Goal: Navigation & Orientation: Find specific page/section

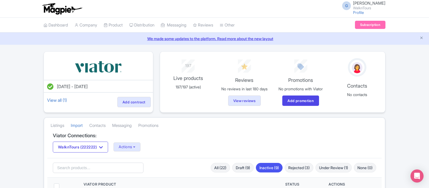
scroll to position [5, 0]
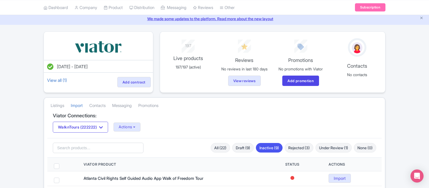
scroll to position [32, 0]
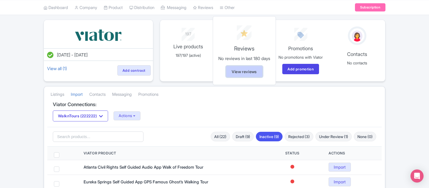
click at [248, 72] on link "View reviews" at bounding box center [244, 72] width 37 height 12
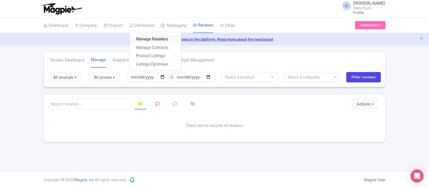
click at [165, 41] on link "Manage Resellers" at bounding box center [156, 39] width 52 height 8
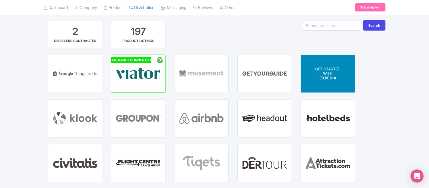
scroll to position [30, 0]
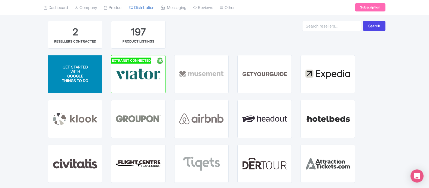
click at [76, 76] on span "GOOGLE THINGS TO DO" at bounding box center [75, 78] width 27 height 9
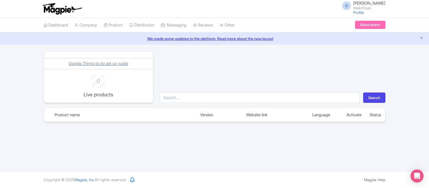
click at [86, 63] on span "Google Things to do set up guide" at bounding box center [99, 63] width 60 height 5
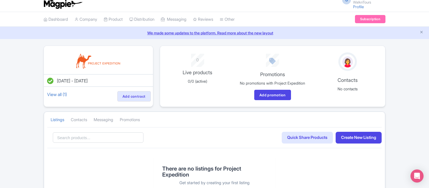
scroll to position [4, 0]
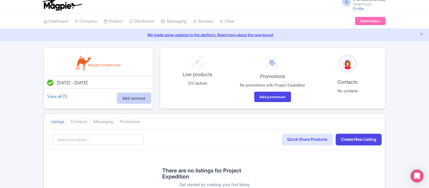
click at [138, 98] on link "Add contract" at bounding box center [133, 98] width 33 height 10
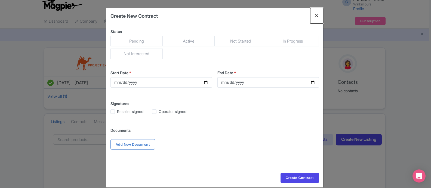
click at [316, 16] on button "Close" at bounding box center [316, 16] width 13 height 16
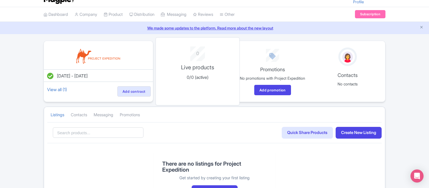
scroll to position [8, 0]
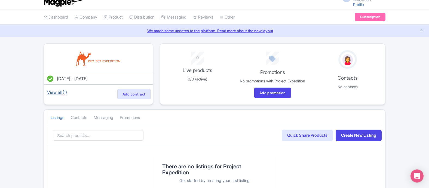
click at [57, 91] on link "View all (1)" at bounding box center [57, 92] width 22 height 8
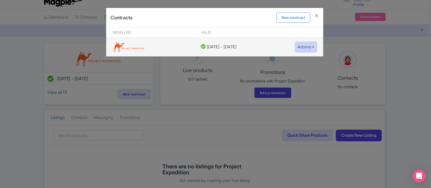
click at [299, 47] on button "Actions" at bounding box center [306, 47] width 22 height 10
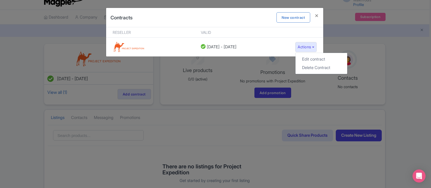
click at [414, 78] on div "Contracts New contract Reseller Valid 06 October, 2025 - 06 October, 2026 Actio…" at bounding box center [215, 94] width 431 height 188
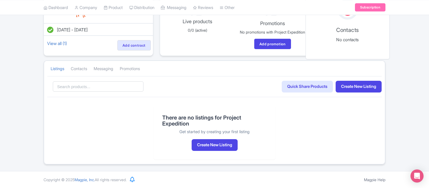
scroll to position [59, 0]
click at [57, 74] on link "Listings" at bounding box center [58, 68] width 14 height 15
click at [82, 73] on link "Contacts" at bounding box center [79, 68] width 16 height 15
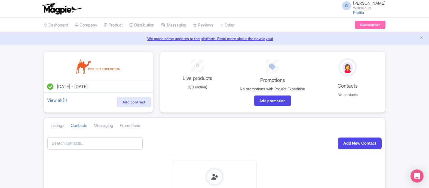
click at [80, 69] on img at bounding box center [98, 66] width 49 height 17
click at [365, 24] on link "Subscription" at bounding box center [370, 25] width 30 height 8
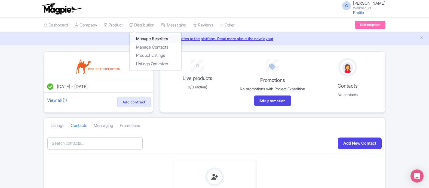
click at [149, 40] on link "Manage Resellers" at bounding box center [156, 39] width 52 height 8
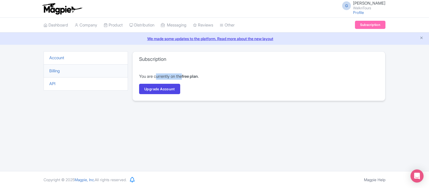
drag, startPoint x: 158, startPoint y: 76, endPoint x: 184, endPoint y: 78, distance: 26.5
click at [184, 78] on p "You are currently on the free plan ." at bounding box center [259, 76] width 240 height 6
drag, startPoint x: 177, startPoint y: 77, endPoint x: 156, endPoint y: 77, distance: 21.5
click at [156, 77] on p "You are currently on the free plan ." at bounding box center [259, 76] width 240 height 6
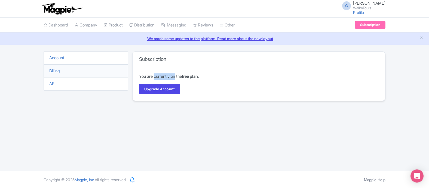
click at [156, 77] on p "You are currently on the free plan ." at bounding box center [259, 76] width 240 height 6
click at [55, 25] on link "Dashboard" at bounding box center [56, 25] width 25 height 15
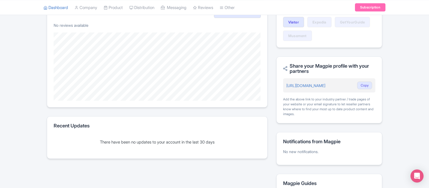
scroll to position [125, 0]
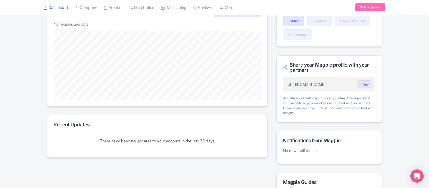
drag, startPoint x: 315, startPoint y: 69, endPoint x: 290, endPoint y: 63, distance: 25.4
click at [290, 63] on h2 "Share your Magpie profile with your partners" at bounding box center [329, 67] width 92 height 11
click at [408, 61] on div "Magpie recommends Look into TUI Musement as a distribution channel TUI Musement…" at bounding box center [214, 74] width 429 height 296
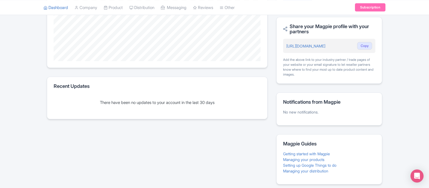
scroll to position [164, 0]
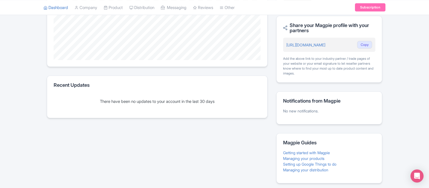
drag, startPoint x: 289, startPoint y: 25, endPoint x: 314, endPoint y: 35, distance: 26.6
click at [314, 35] on div "Share your Magpie profile with your partners [URL][DOMAIN_NAME] Copy Add the ab…" at bounding box center [329, 49] width 106 height 67
click at [314, 35] on div "Share your Magpie profile with your partners https://magpie.travel/companies/wa…" at bounding box center [329, 49] width 106 height 67
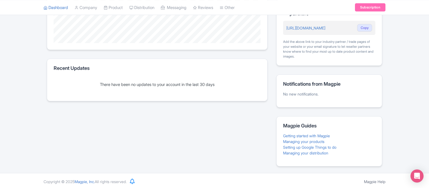
scroll to position [183, 0]
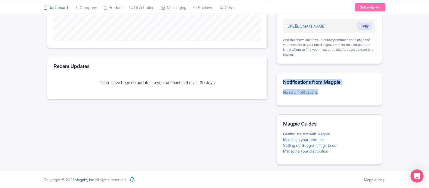
drag, startPoint x: 285, startPoint y: 81, endPoint x: 319, endPoint y: 90, distance: 35.9
click at [319, 90] on div "Notifications from Magpie No new notifications." at bounding box center [329, 88] width 106 height 33
click at [319, 90] on p "No new notifications." at bounding box center [329, 92] width 92 height 6
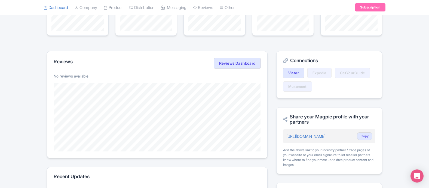
scroll to position [0, 0]
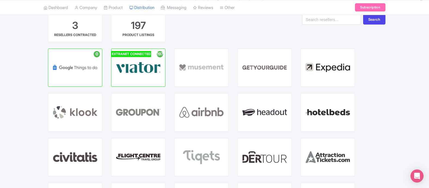
scroll to position [32, 0]
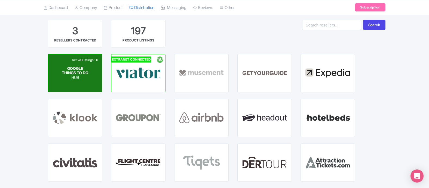
click at [92, 75] on div "Active Listings : 0 GOOGLE THINGS TO DO HUB" at bounding box center [75, 73] width 54 height 38
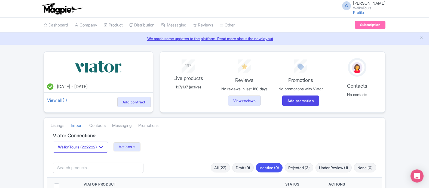
scroll to position [32, 0]
